Goal: Task Accomplishment & Management: Manage account settings

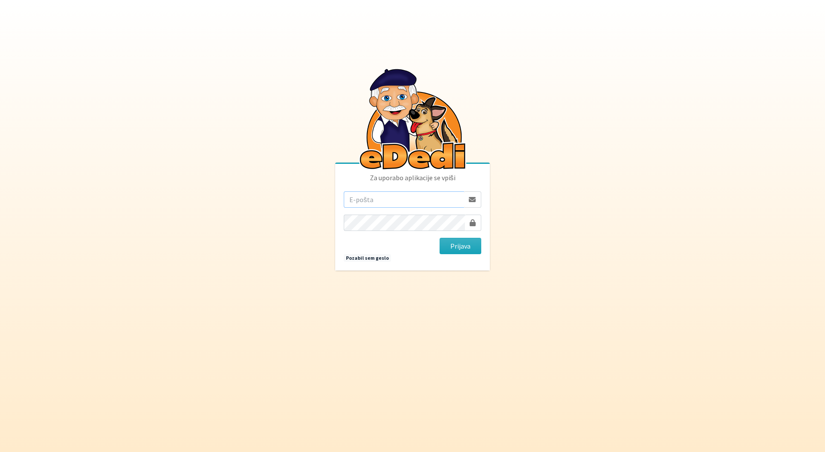
type input "[PERSON_NAME][EMAIL_ADDRESS][PERSON_NAME][PERSON_NAME][DOMAIN_NAME]"
click at [453, 247] on button "Prijava" at bounding box center [460, 246] width 42 height 16
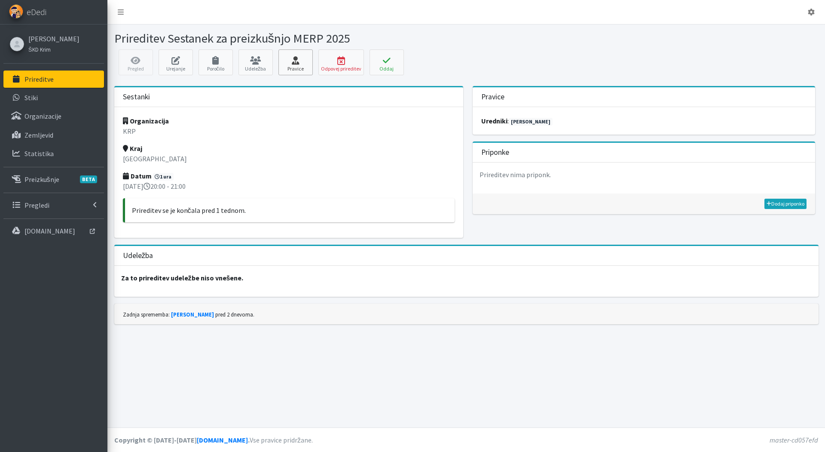
click at [291, 58] on icon at bounding box center [295, 60] width 29 height 9
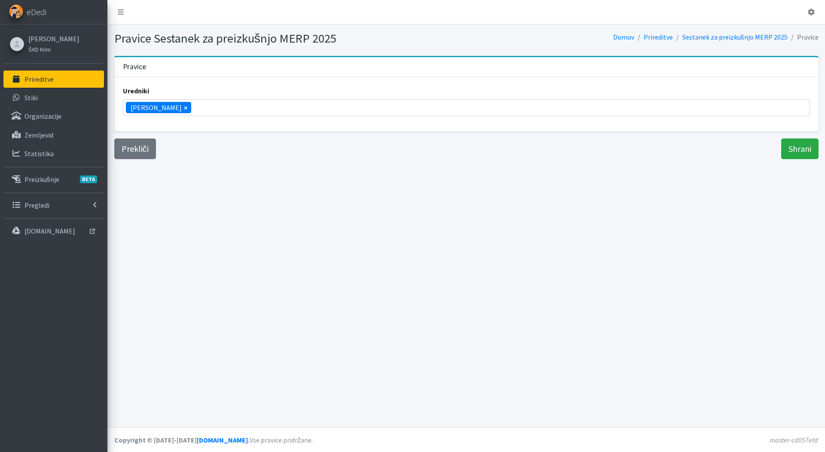
click at [184, 107] on span "×" at bounding box center [185, 107] width 3 height 10
select select
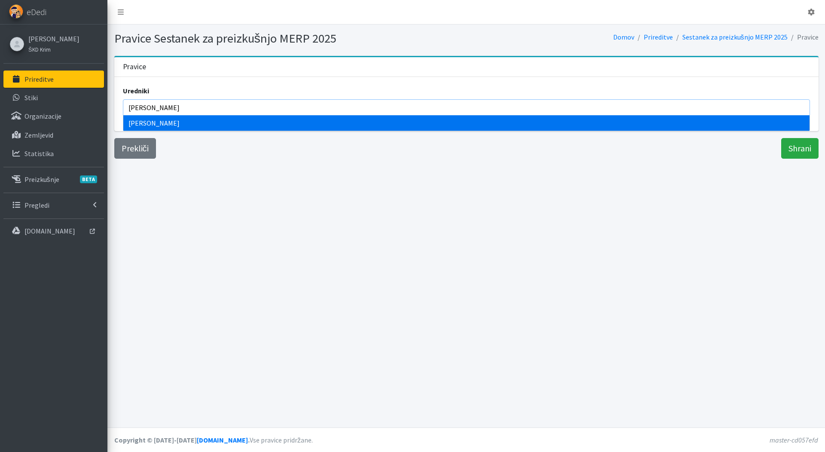
type input "jaka z"
select select "1007"
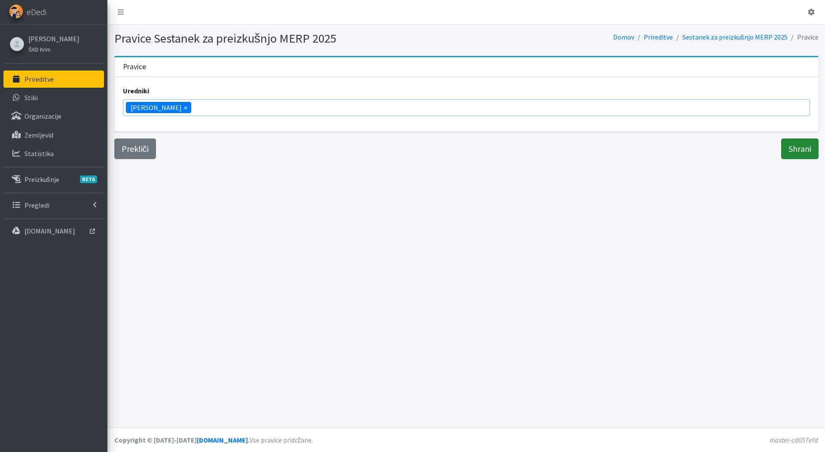
click at [788, 155] on input "Shrani" at bounding box center [799, 148] width 37 height 21
